Goal: Information Seeking & Learning: Learn about a topic

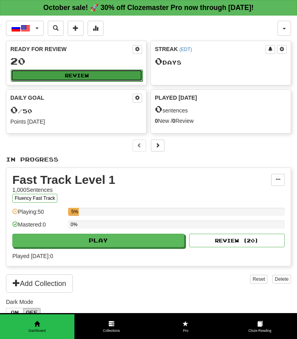
click at [106, 74] on button "Review" at bounding box center [77, 75] width 132 height 12
select select "**"
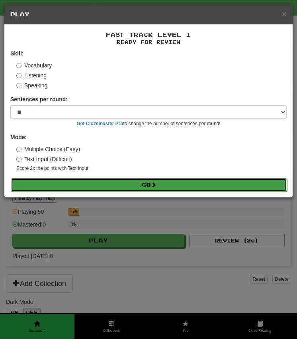
click at [131, 186] on button "Go" at bounding box center [149, 185] width 276 height 14
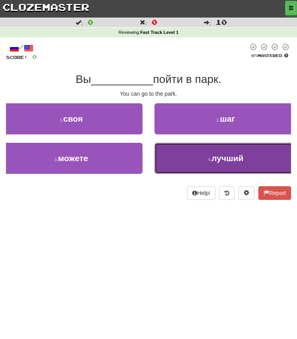
click at [189, 163] on button "4 . лучший" at bounding box center [226, 158] width 143 height 31
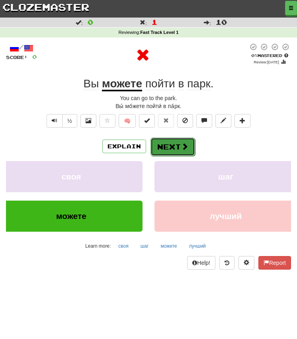
click at [178, 147] on button "Next" at bounding box center [173, 146] width 45 height 18
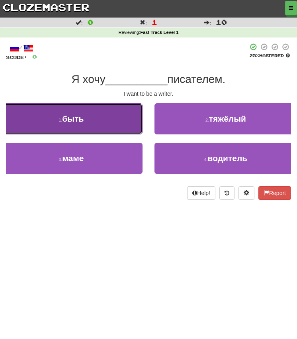
click at [122, 103] on button "1 . быть" at bounding box center [71, 118] width 143 height 31
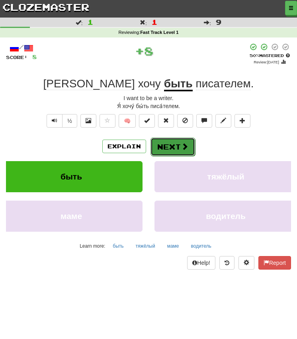
click at [181, 150] on span at bounding box center [184, 146] width 7 height 7
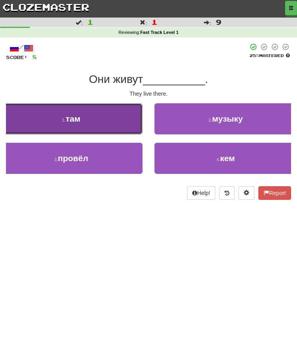
click at [124, 110] on button "1 . там" at bounding box center [71, 118] width 143 height 31
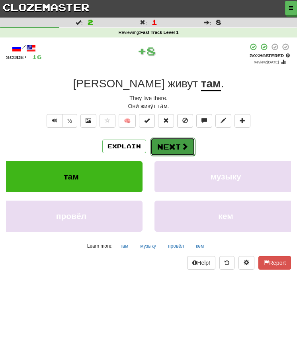
click at [164, 143] on button "Next" at bounding box center [173, 146] width 45 height 18
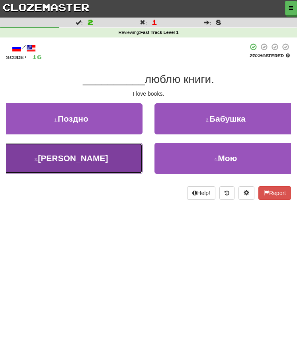
click at [116, 151] on button "3 . Я" at bounding box center [71, 158] width 143 height 31
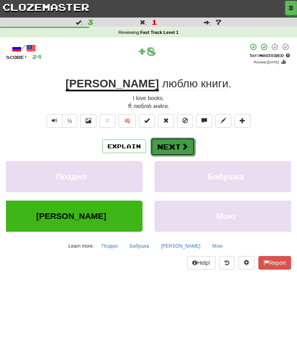
click at [174, 151] on button "Next" at bounding box center [173, 146] width 45 height 18
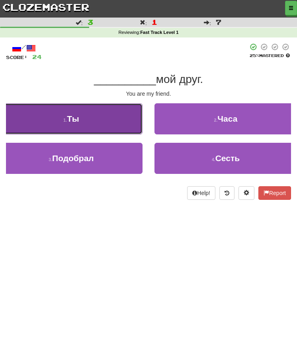
click at [127, 115] on button "1 . Ты" at bounding box center [71, 118] width 143 height 31
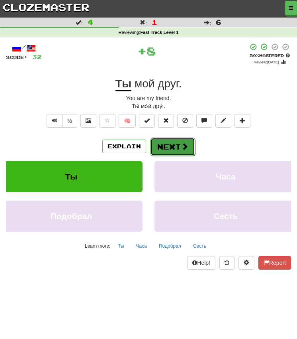
click at [166, 148] on button "Next" at bounding box center [173, 146] width 45 height 18
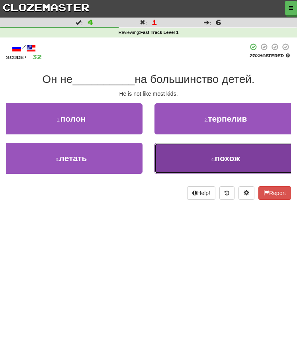
click at [165, 156] on button "4 . похож" at bounding box center [226, 158] width 143 height 31
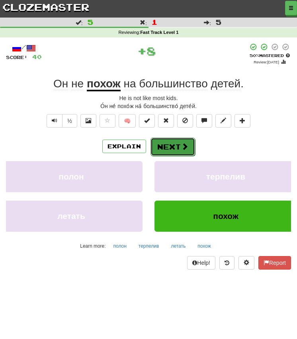
click at [179, 147] on button "Next" at bounding box center [173, 146] width 45 height 18
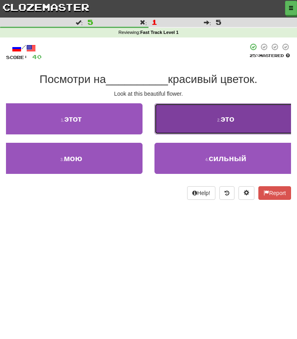
click at [185, 115] on button "2 . это" at bounding box center [226, 118] width 143 height 31
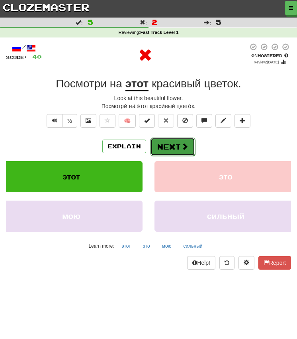
click at [177, 142] on button "Next" at bounding box center [173, 146] width 45 height 18
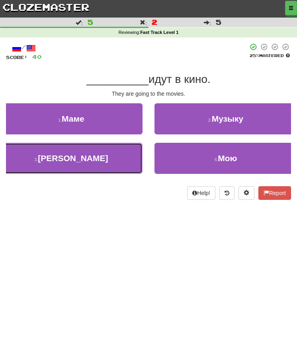
drag, startPoint x: 118, startPoint y: 157, endPoint x: 136, endPoint y: 157, distance: 17.5
click at [118, 157] on button "3 . Они" at bounding box center [71, 158] width 143 height 31
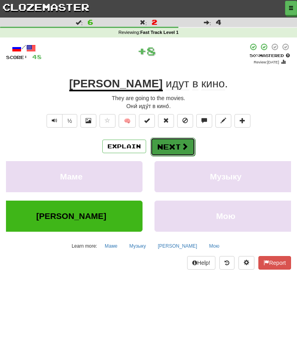
click at [178, 146] on button "Next" at bounding box center [173, 146] width 45 height 18
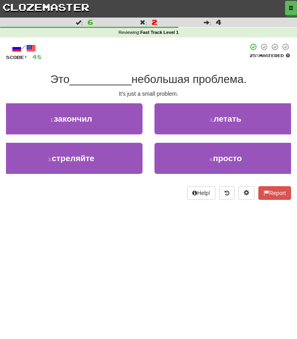
click at [204, 135] on div "2 . летать" at bounding box center [226, 122] width 155 height 39
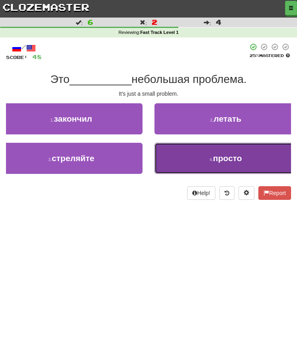
click at [209, 151] on button "4 . просто" at bounding box center [226, 158] width 143 height 31
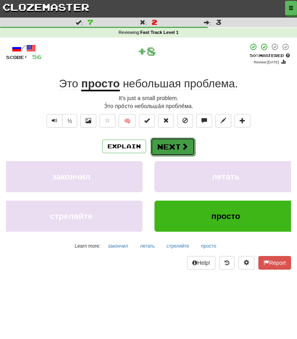
click at [182, 147] on span at bounding box center [184, 146] width 7 height 7
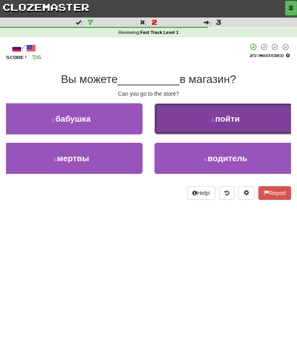
click at [174, 129] on button "2 . пойти" at bounding box center [226, 118] width 143 height 31
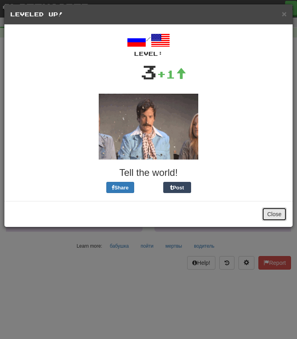
click at [272, 213] on button "Close" at bounding box center [274, 214] width 25 height 14
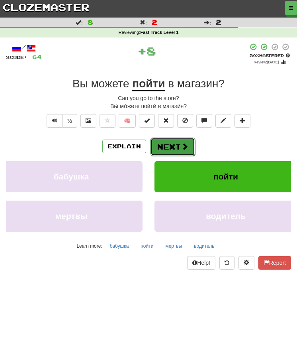
click at [191, 141] on button "Next" at bounding box center [173, 146] width 45 height 18
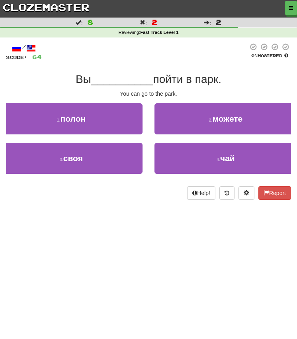
click at [145, 122] on div "1 . полон" at bounding box center [71, 122] width 155 height 39
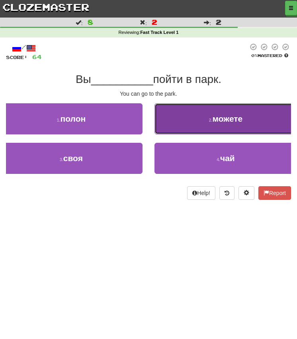
click at [163, 119] on button "2 . можете" at bounding box center [226, 118] width 143 height 31
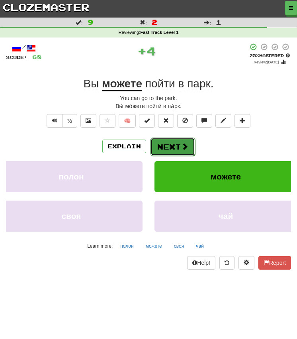
click at [181, 147] on span at bounding box center [184, 146] width 7 height 7
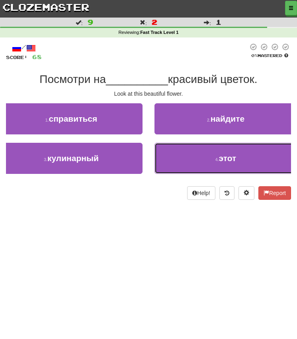
click at [181, 147] on button "4 . этот" at bounding box center [226, 158] width 143 height 31
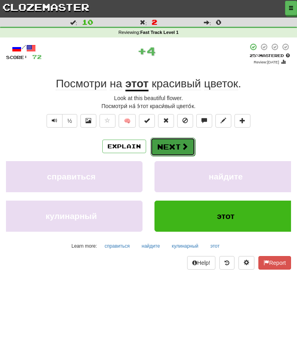
click at [181, 148] on span at bounding box center [184, 146] width 7 height 7
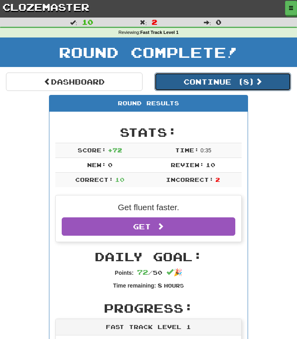
click at [206, 87] on button "Continue ( 8 )" at bounding box center [223, 81] width 137 height 18
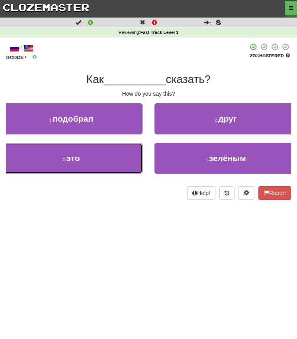
click at [117, 159] on button "3 . это" at bounding box center [71, 158] width 143 height 31
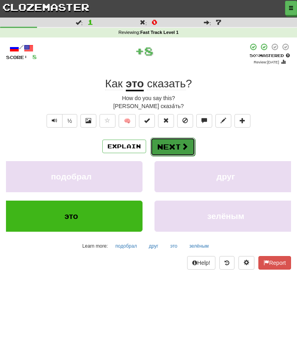
click at [174, 147] on button "Next" at bounding box center [173, 146] width 45 height 18
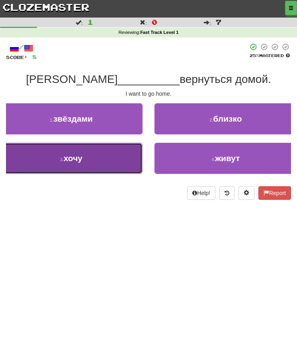
click at [126, 150] on button "3 . хочу" at bounding box center [71, 158] width 143 height 31
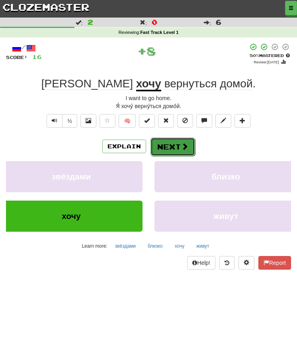
click at [185, 143] on span at bounding box center [184, 146] width 7 height 7
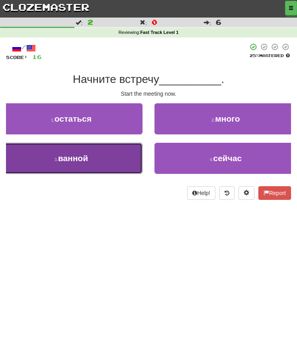
click at [136, 144] on button "3 . ванной" at bounding box center [71, 158] width 143 height 31
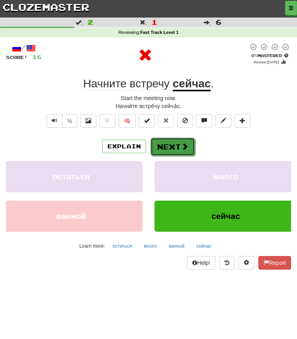
click at [165, 149] on button "Next" at bounding box center [173, 146] width 45 height 18
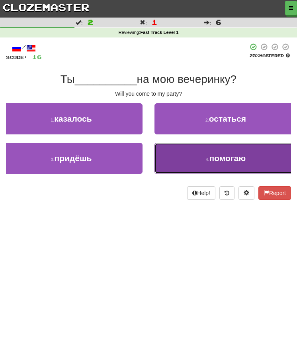
click at [159, 153] on button "4 . помогаю" at bounding box center [226, 158] width 143 height 31
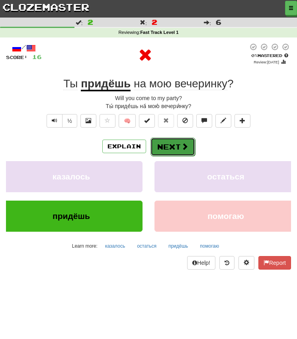
click at [163, 151] on button "Next" at bounding box center [173, 146] width 45 height 18
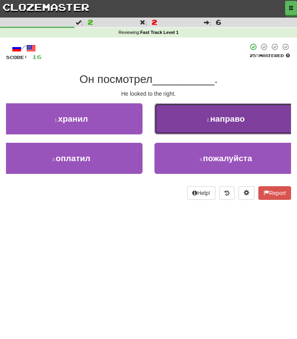
click at [173, 119] on button "2 . направо" at bounding box center [226, 118] width 143 height 31
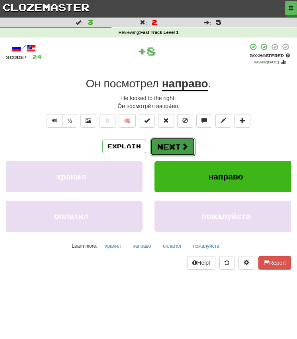
click at [184, 149] on span at bounding box center [184, 146] width 7 height 7
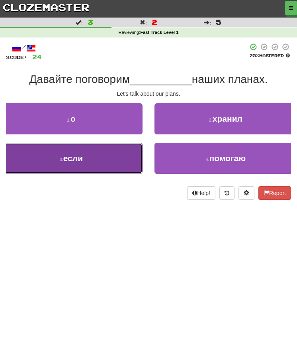
click at [123, 150] on button "3 . если" at bounding box center [71, 158] width 143 height 31
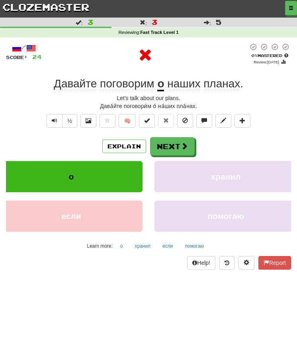
click at [166, 157] on div "Explain Next о хранил если помогаю Learn more: о хранил если помогаю" at bounding box center [148, 194] width 285 height 115
click at [166, 149] on button "Next" at bounding box center [173, 146] width 45 height 18
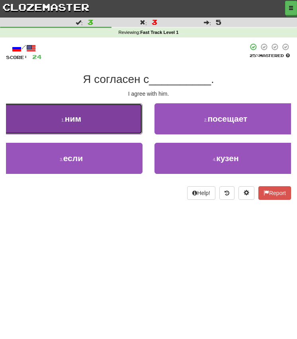
click at [134, 114] on button "1 . ним" at bounding box center [71, 118] width 143 height 31
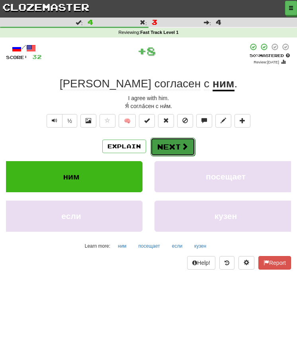
click at [161, 140] on button "Next" at bounding box center [173, 146] width 45 height 18
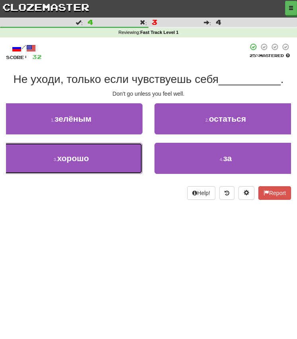
click at [128, 157] on button "3 . хорошо" at bounding box center [71, 158] width 143 height 31
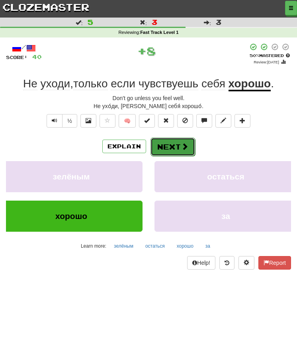
click at [179, 139] on button "Next" at bounding box center [173, 146] width 45 height 18
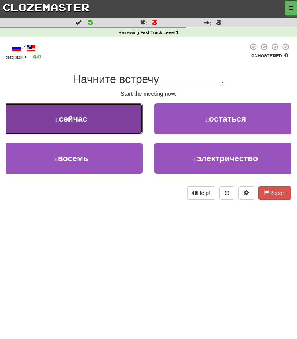
click at [138, 117] on button "1 . сейчас" at bounding box center [71, 118] width 143 height 31
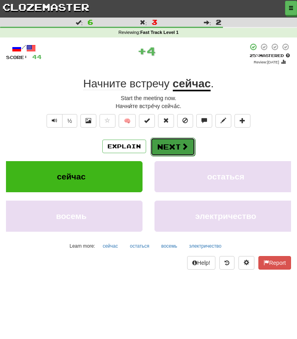
click at [160, 144] on button "Next" at bounding box center [173, 146] width 45 height 18
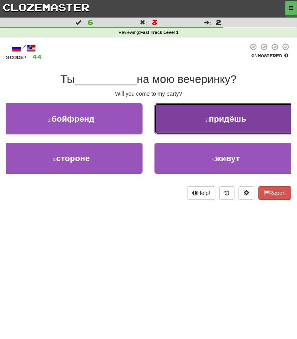
click at [178, 125] on button "2 . придёшь" at bounding box center [226, 118] width 143 height 31
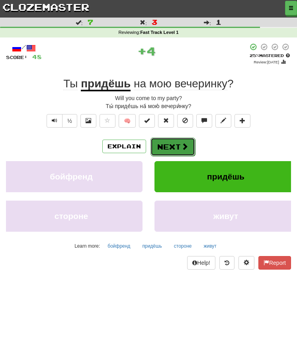
click at [170, 151] on button "Next" at bounding box center [173, 146] width 45 height 18
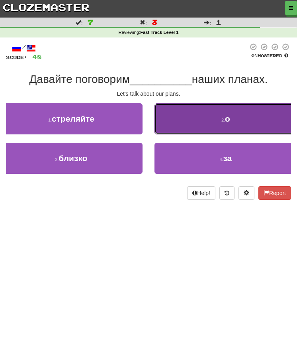
click at [177, 117] on button "2 . о" at bounding box center [226, 118] width 143 height 31
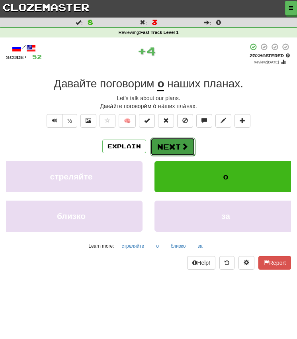
click at [171, 142] on button "Next" at bounding box center [173, 146] width 45 height 18
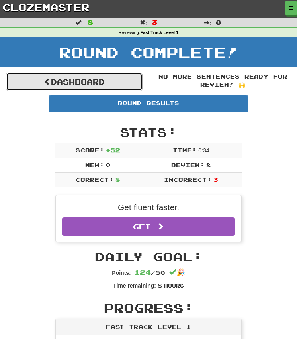
click at [116, 84] on link "Dashboard" at bounding box center [74, 81] width 137 height 18
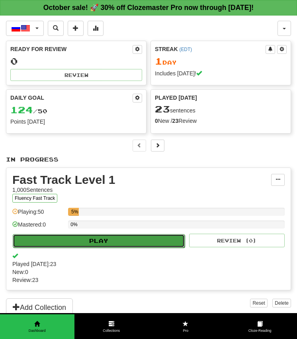
click at [132, 244] on button "Play" at bounding box center [99, 241] width 172 height 14
select select "**"
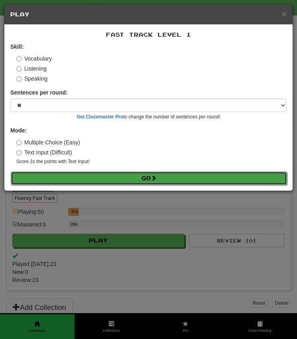
click at [133, 178] on button "Go" at bounding box center [149, 178] width 276 height 14
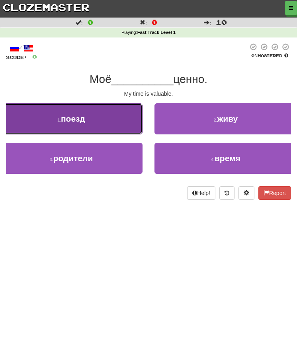
click at [112, 124] on button "1 . поезд" at bounding box center [71, 118] width 143 height 31
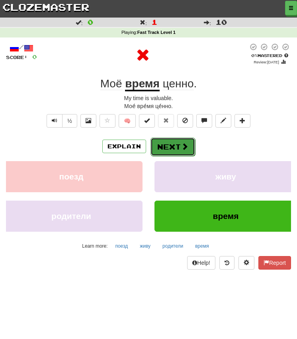
click at [164, 145] on button "Next" at bounding box center [173, 146] width 45 height 18
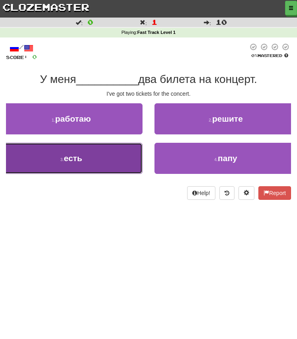
click at [134, 150] on button "3 . есть" at bounding box center [71, 158] width 143 height 31
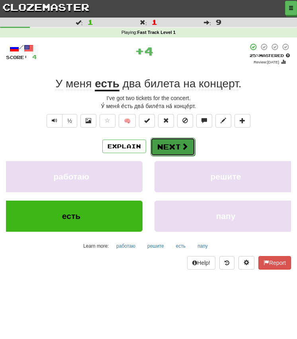
click at [170, 148] on button "Next" at bounding box center [173, 146] width 45 height 18
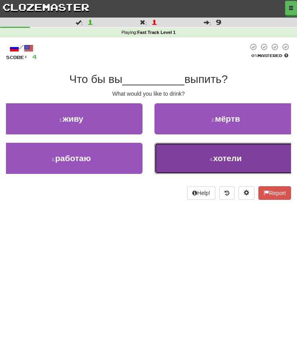
click at [176, 172] on button "4 . хотели" at bounding box center [226, 158] width 143 height 31
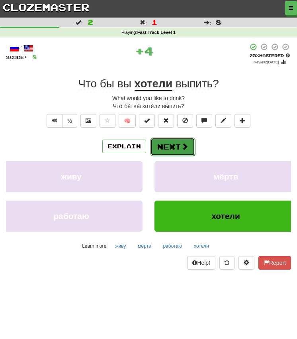
click at [171, 147] on button "Next" at bounding box center [173, 146] width 45 height 18
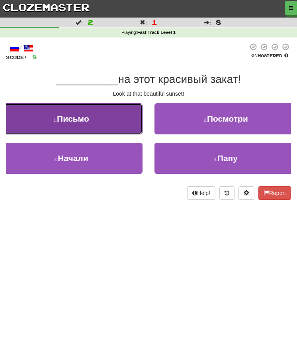
click at [127, 110] on button "1 . Письмо" at bounding box center [71, 118] width 143 height 31
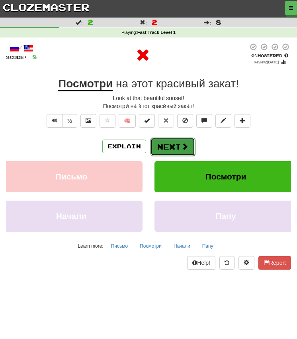
click at [160, 143] on button "Next" at bounding box center [173, 146] width 45 height 18
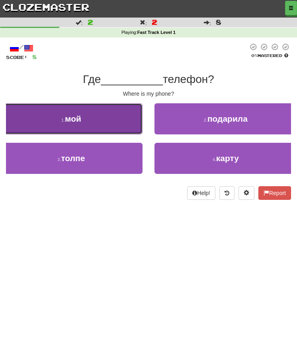
click at [133, 113] on button "1 . мой" at bounding box center [71, 118] width 143 height 31
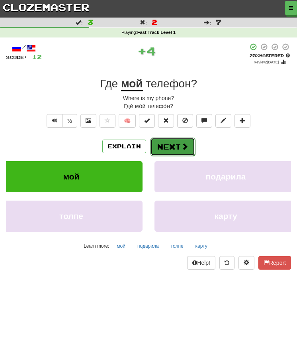
click at [164, 137] on button "Next" at bounding box center [173, 146] width 45 height 18
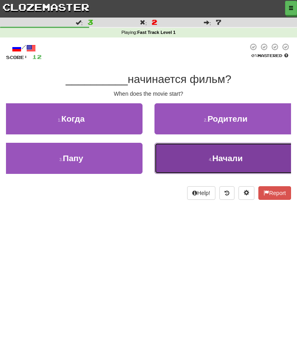
click at [175, 163] on button "4 . Начали" at bounding box center [226, 158] width 143 height 31
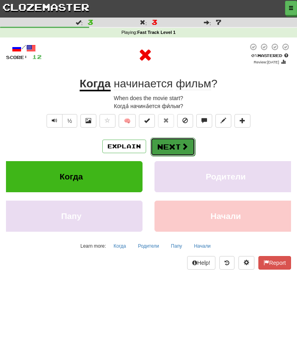
click at [168, 139] on button "Next" at bounding box center [173, 146] width 45 height 18
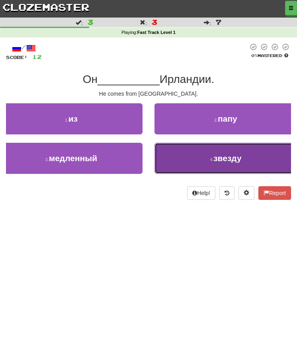
click at [164, 155] on button "4 . звезду" at bounding box center [226, 158] width 143 height 31
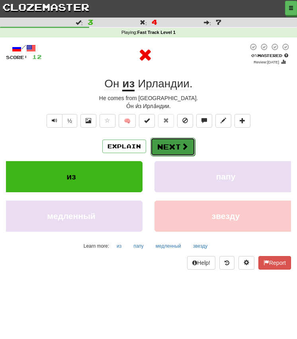
click at [162, 150] on button "Next" at bounding box center [173, 146] width 45 height 18
